Goal: Find specific page/section: Find specific page/section

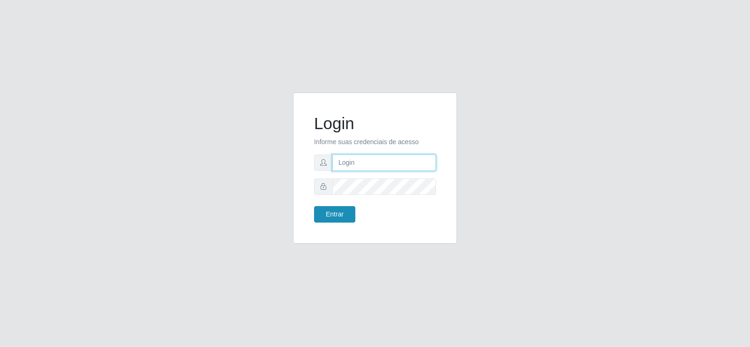
type input "[EMAIL_ADDRESS][DOMAIN_NAME]"
click at [340, 217] on button "Entrar" at bounding box center [334, 214] width 41 height 16
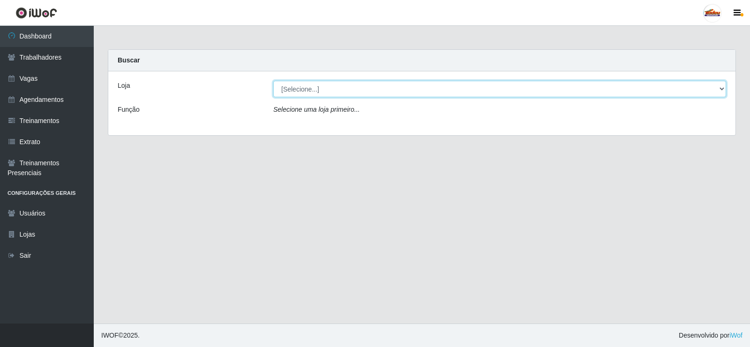
click at [292, 85] on select "[Selecione...] Supermercado Tadeu - [GEOGRAPHIC_DATA]" at bounding box center [499, 89] width 453 height 16
select select "195"
click at [273, 81] on select "[Selecione...] Supermercado Tadeu - [GEOGRAPHIC_DATA]" at bounding box center [499, 89] width 453 height 16
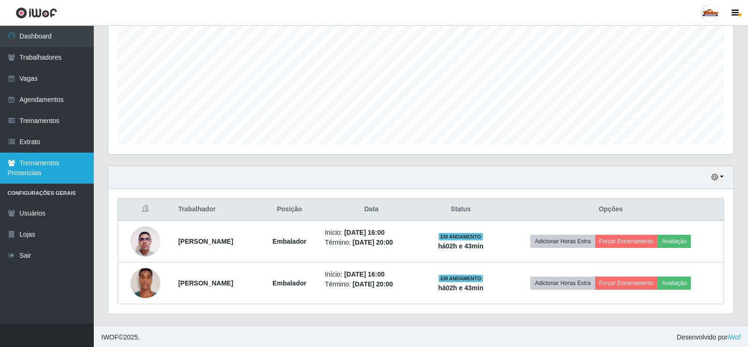
scroll to position [193, 0]
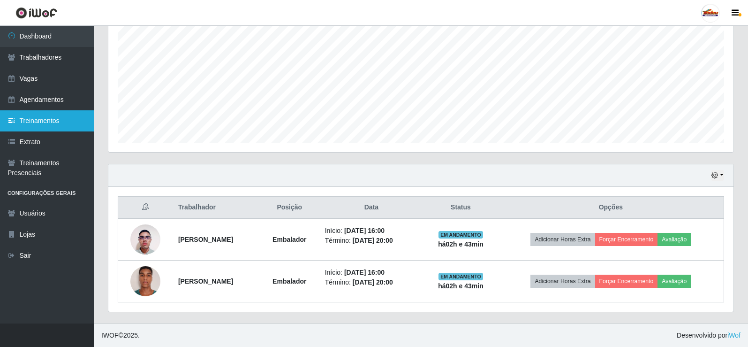
click at [38, 127] on link "Treinamentos" at bounding box center [47, 120] width 94 height 21
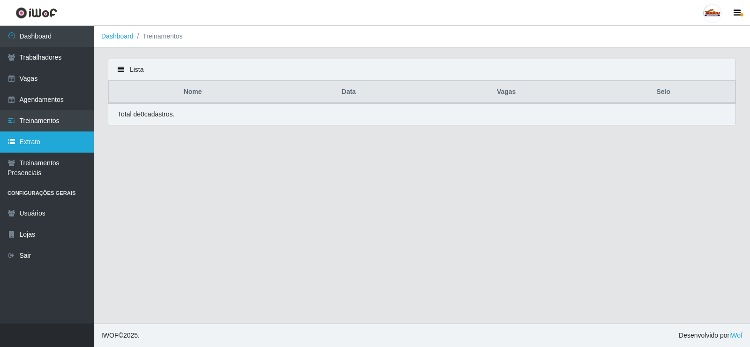
click at [60, 140] on link "Extrato" at bounding box center [47, 141] width 94 height 21
